Goal: Transaction & Acquisition: Purchase product/service

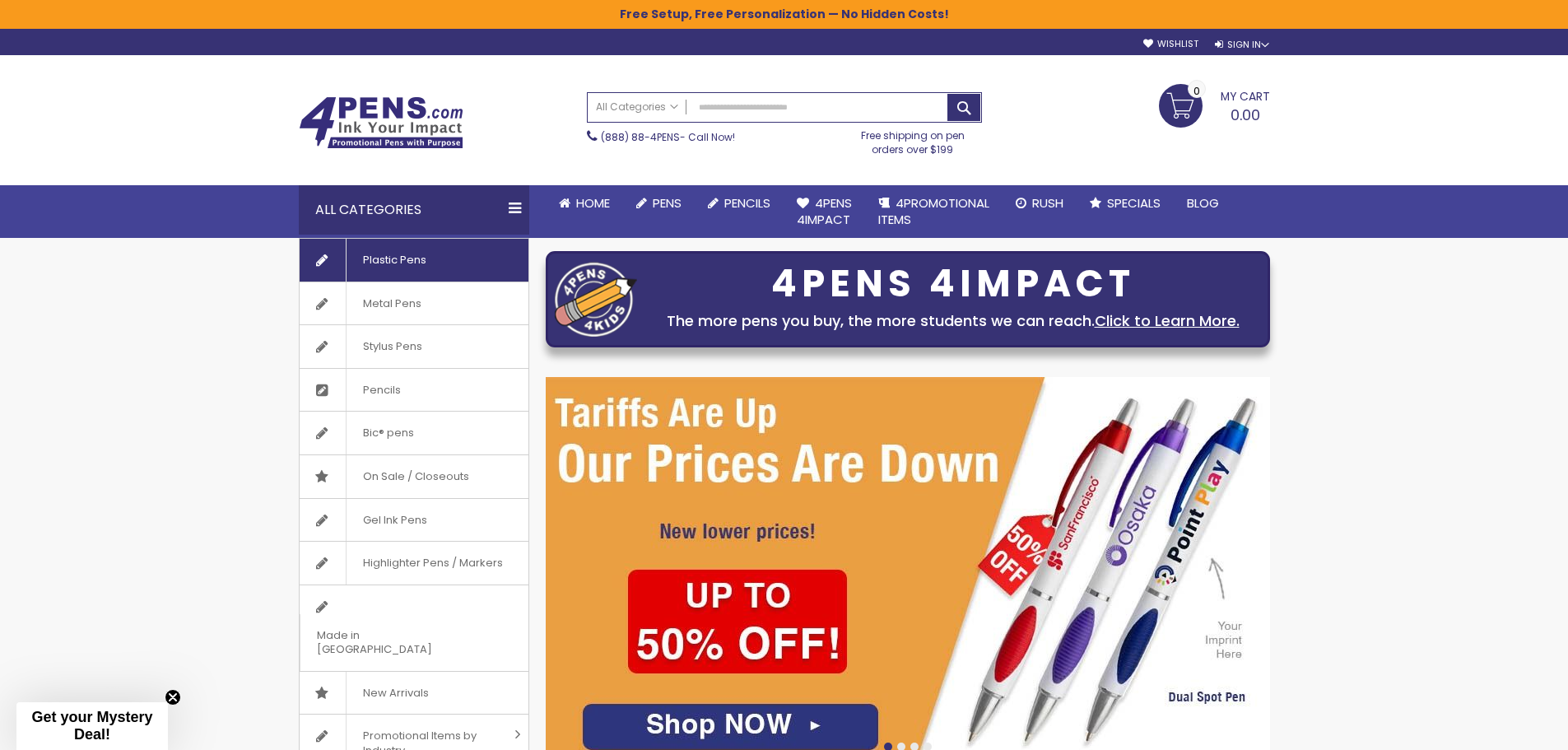
click at [449, 257] on link "Plastic Pens" at bounding box center [413, 260] width 229 height 42
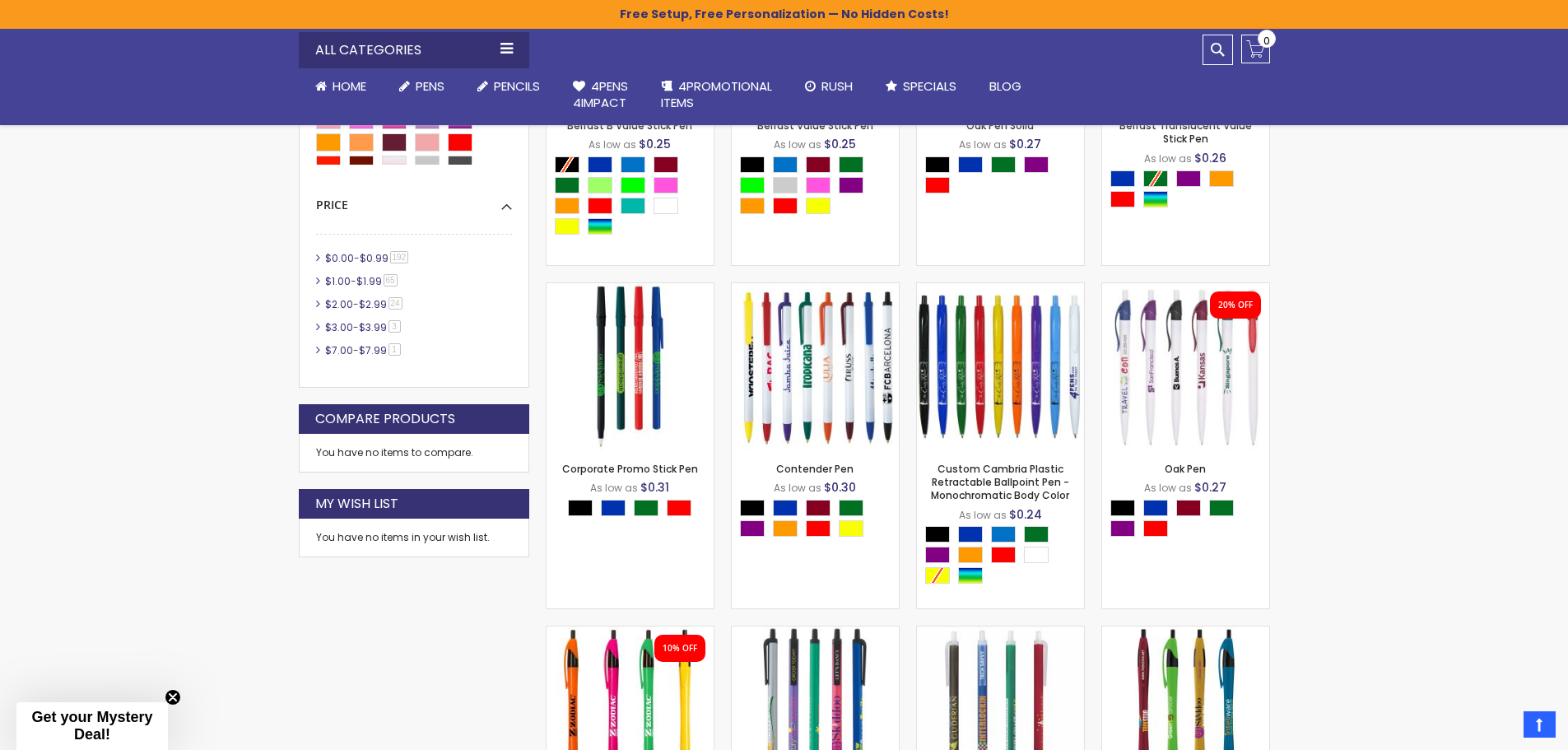
scroll to position [770, 0]
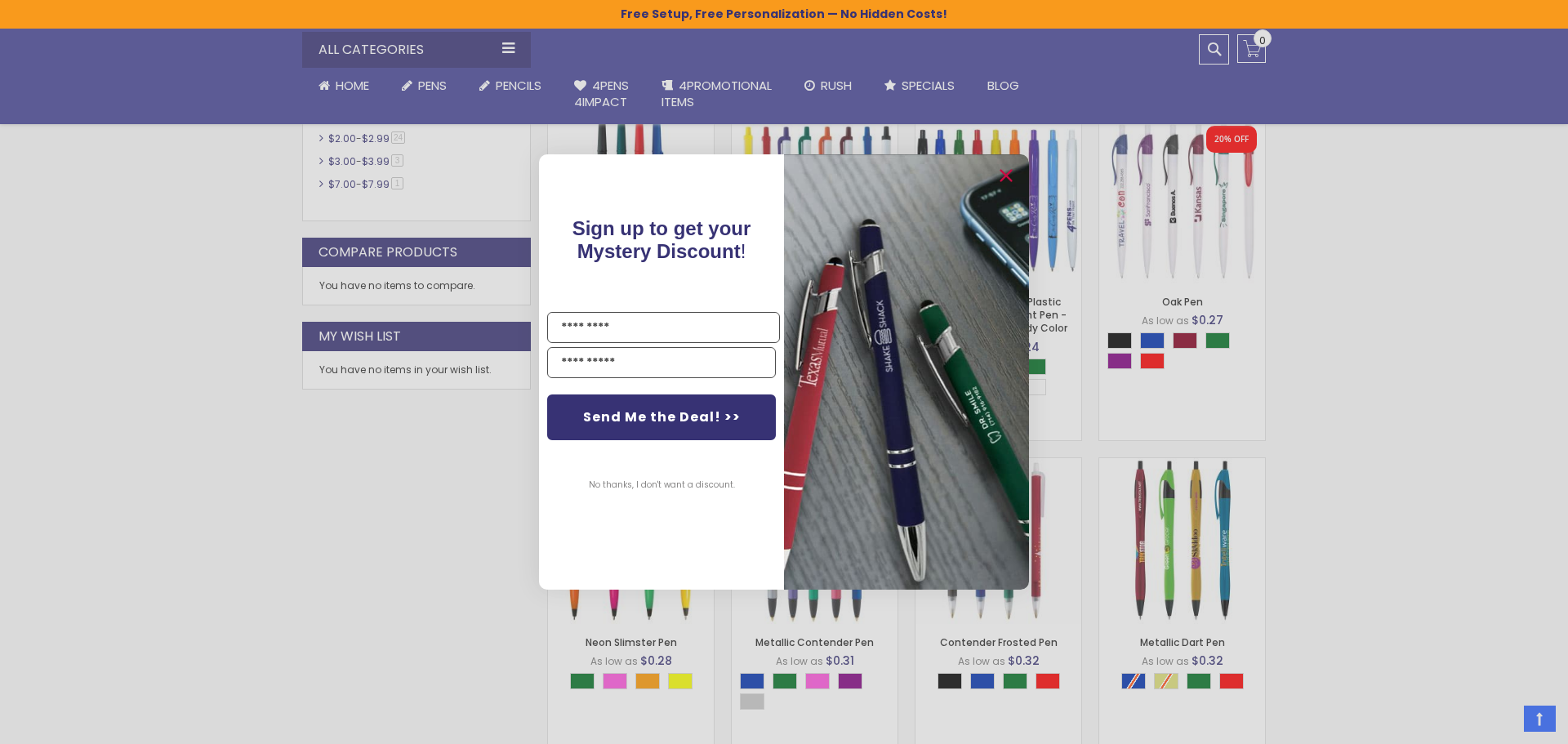
click at [992, 175] on img "POPUP Form" at bounding box center [906, 372] width 245 height 435
click at [1000, 181] on icon "Close dialog" at bounding box center [1005, 175] width 10 height 10
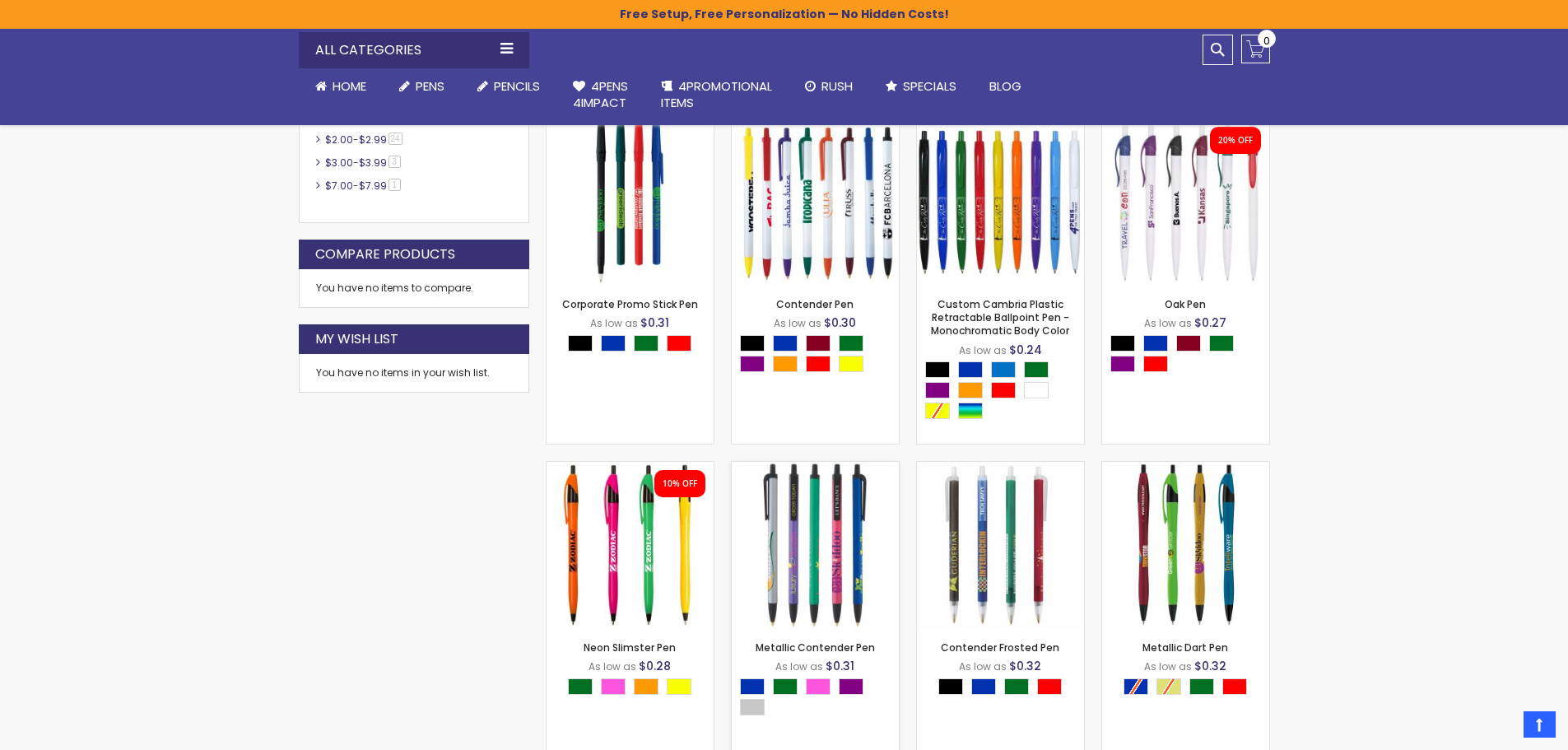
scroll to position [852, 0]
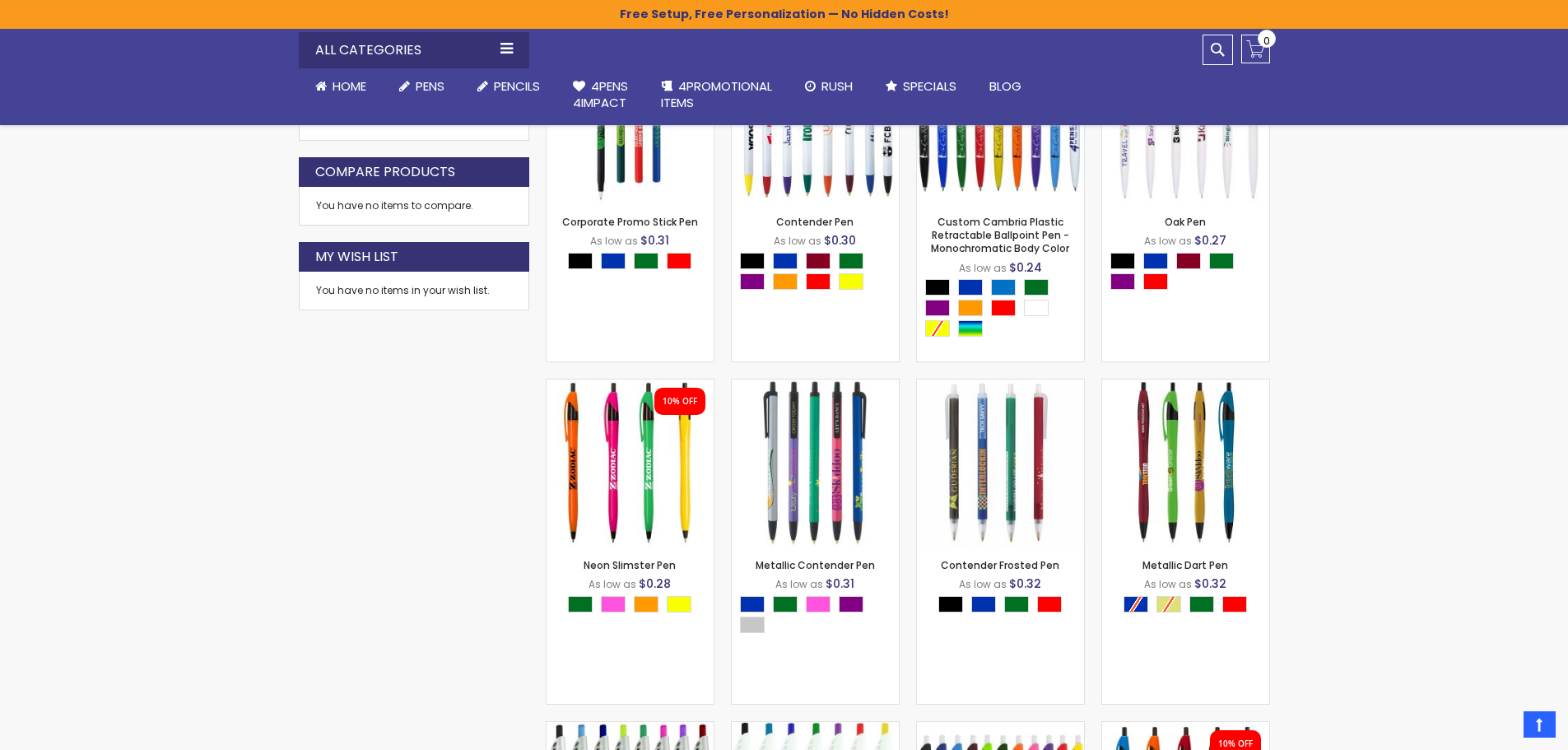
click at [1361, 416] on div "Skip to Content sample Wishlist Sign Out Sign In Sign In Login Forgot Your Pass…" at bounding box center [784, 724] width 1568 height 3152
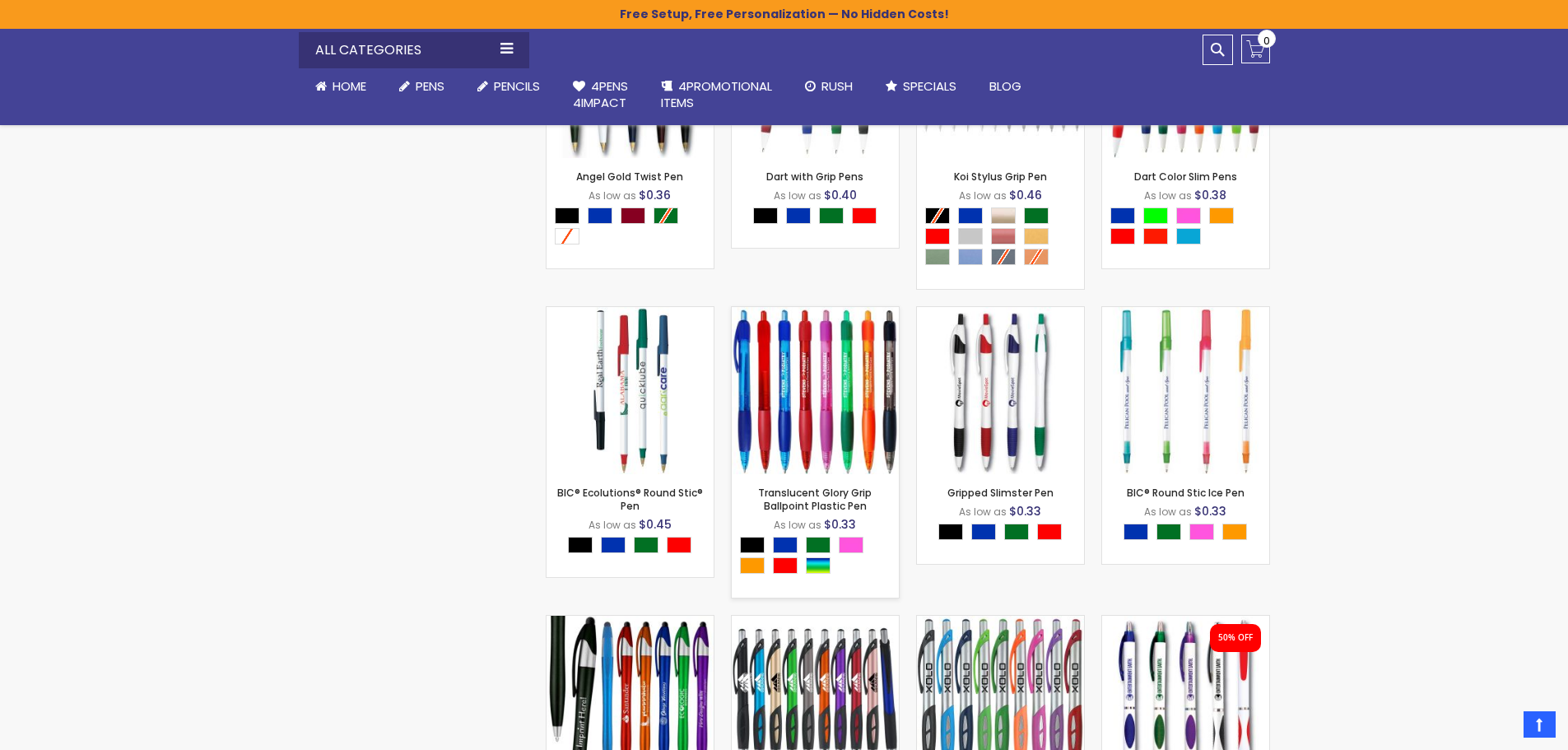
scroll to position [4637, 0]
